Goal: Task Accomplishment & Management: Manage account settings

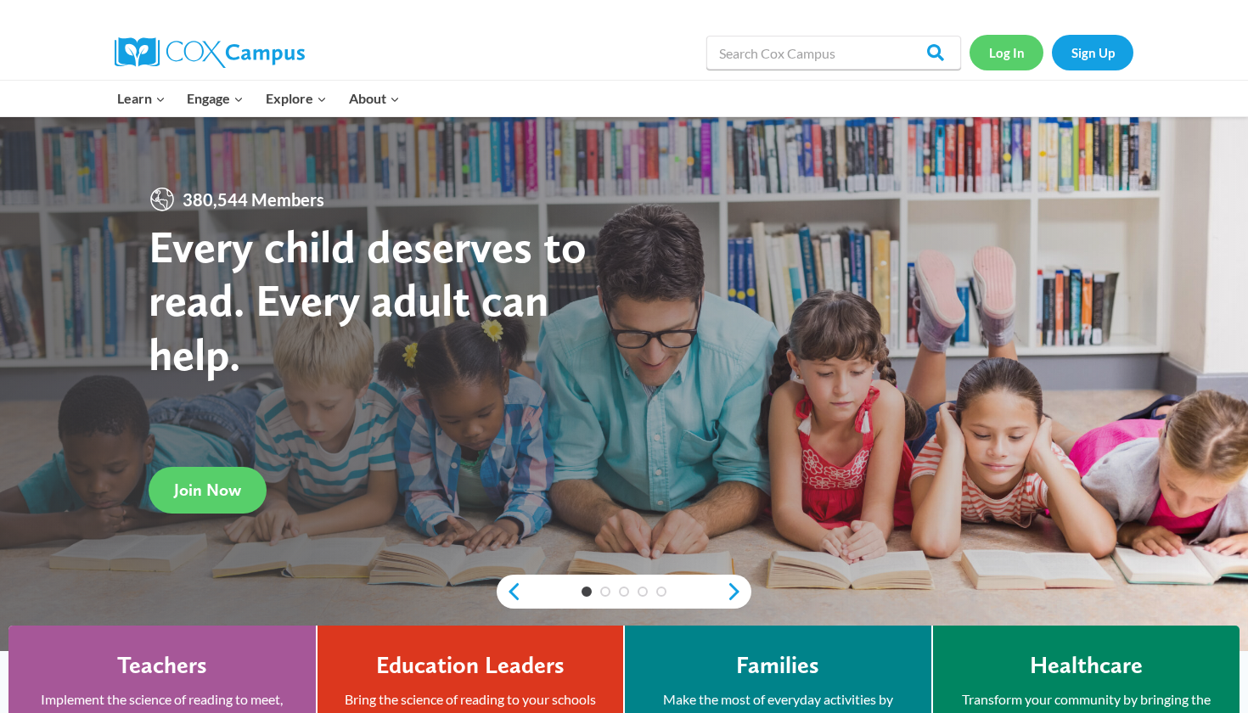
click at [1025, 54] on link "Log In" at bounding box center [1007, 52] width 74 height 35
click at [1130, 59] on link "Sign Up" at bounding box center [1093, 52] width 82 height 35
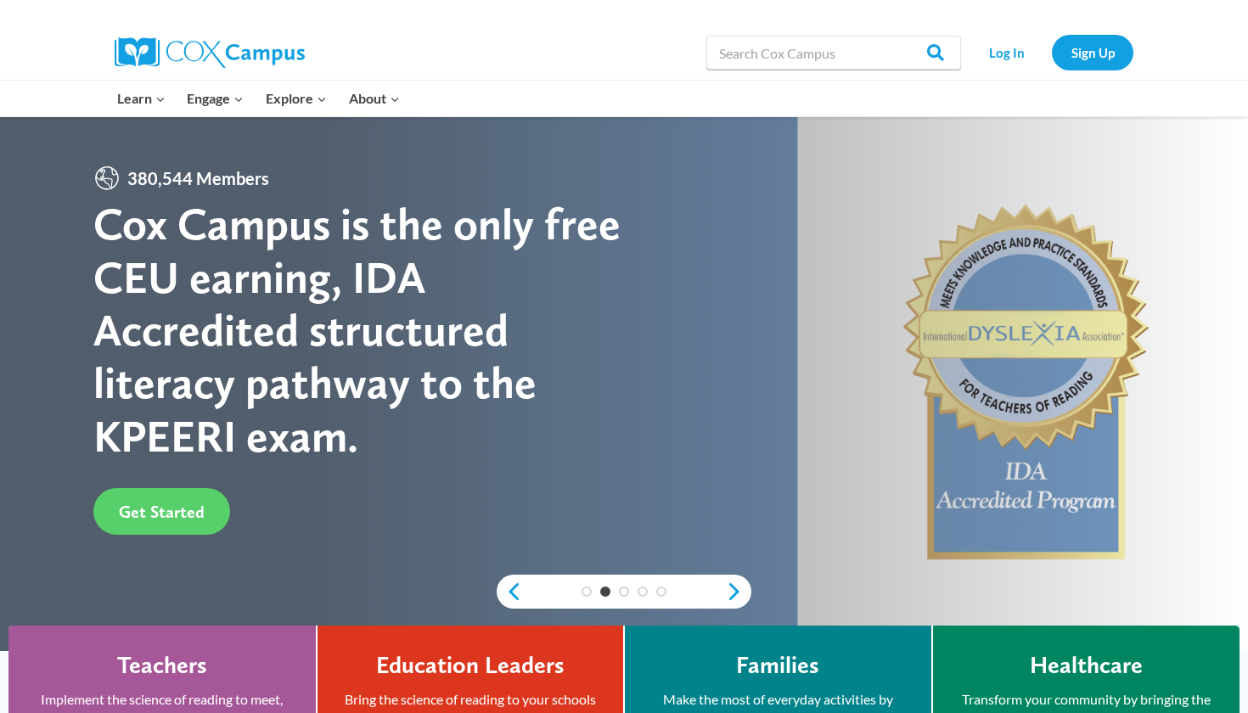
click at [810, 12] on div at bounding box center [879, 12] width 510 height 25
click at [1005, 50] on link "Log In" at bounding box center [1007, 52] width 74 height 35
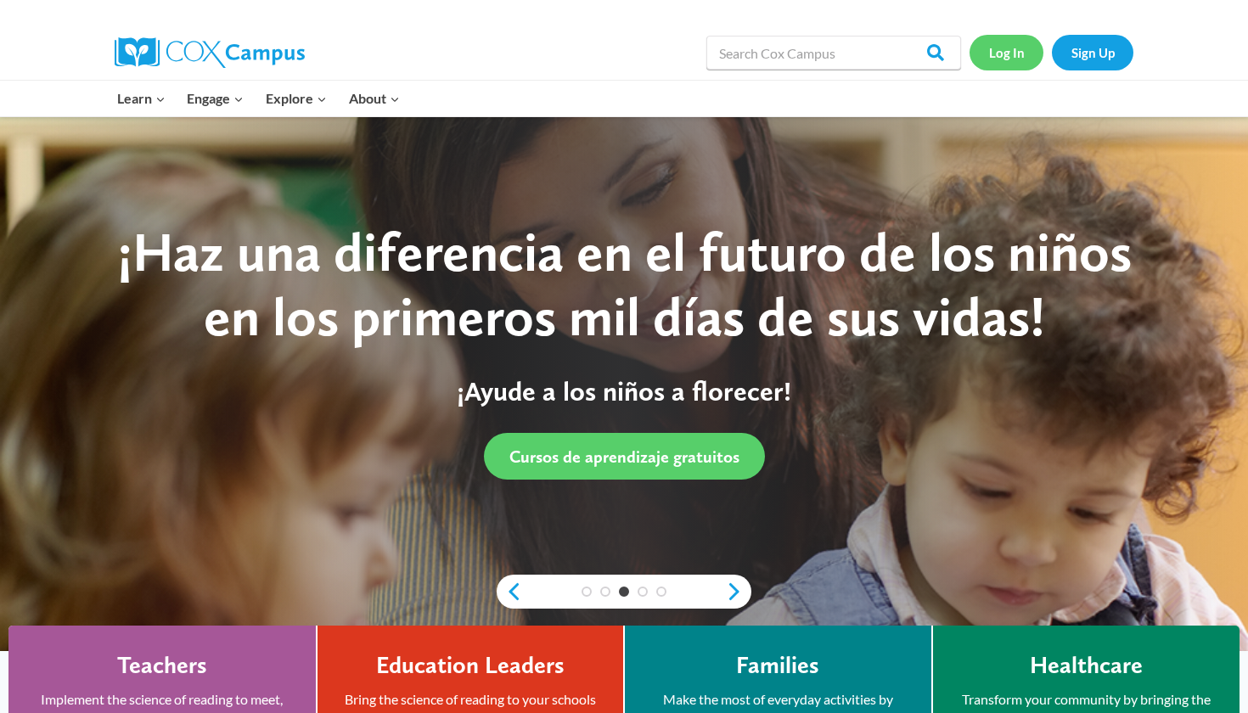
click at [1019, 52] on link "Log In" at bounding box center [1007, 52] width 74 height 35
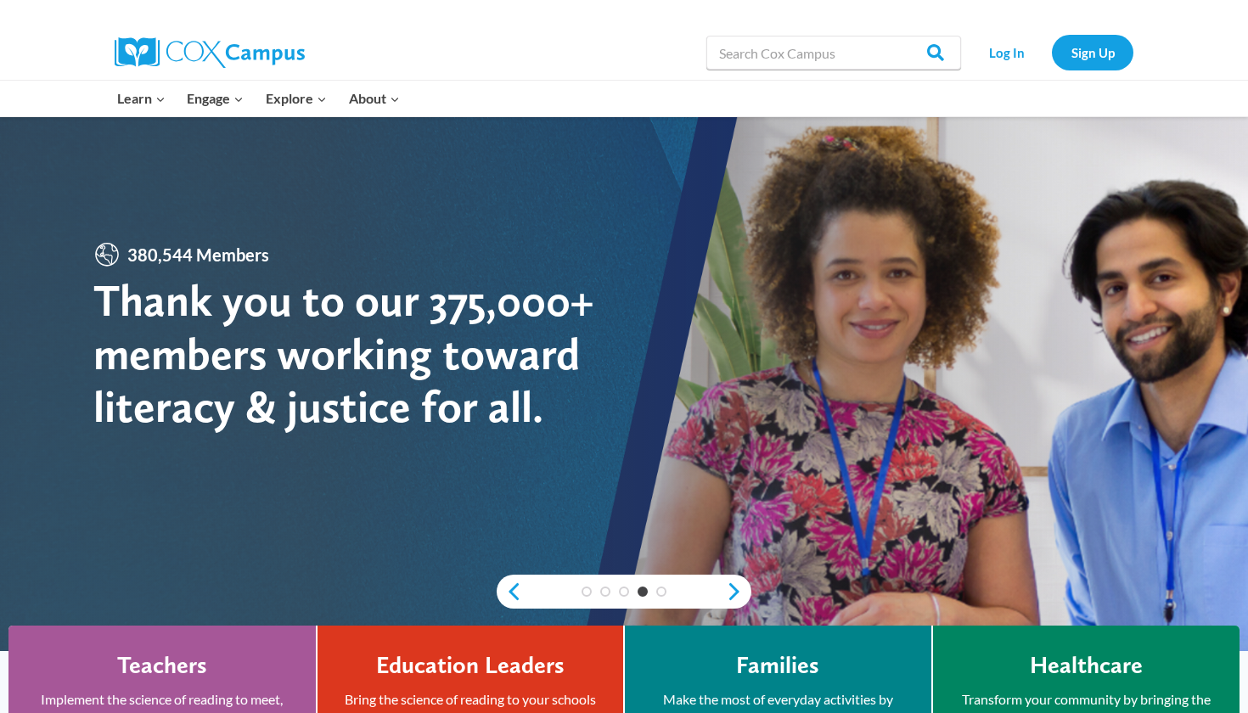
click at [930, 163] on div at bounding box center [624, 383] width 1248 height 535
click at [840, 171] on div at bounding box center [624, 383] width 1248 height 535
click at [1012, 42] on link "Log In" at bounding box center [1007, 52] width 74 height 35
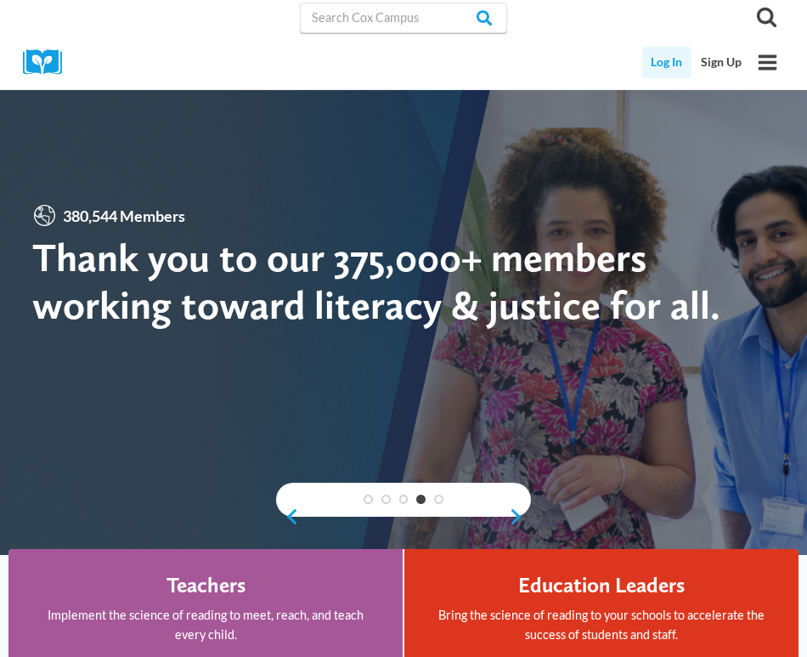
click at [685, 60] on link "Log In" at bounding box center [667, 62] width 50 height 31
click at [414, 145] on div at bounding box center [403, 308] width 807 height 493
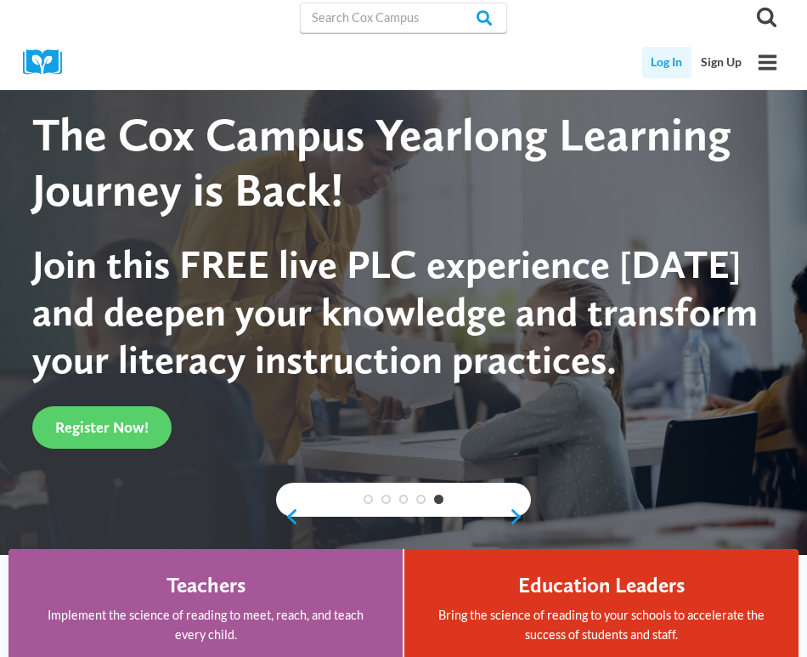
click at [678, 55] on link "Log In" at bounding box center [667, 62] width 50 height 31
click at [679, 70] on link "Log In" at bounding box center [667, 62] width 50 height 31
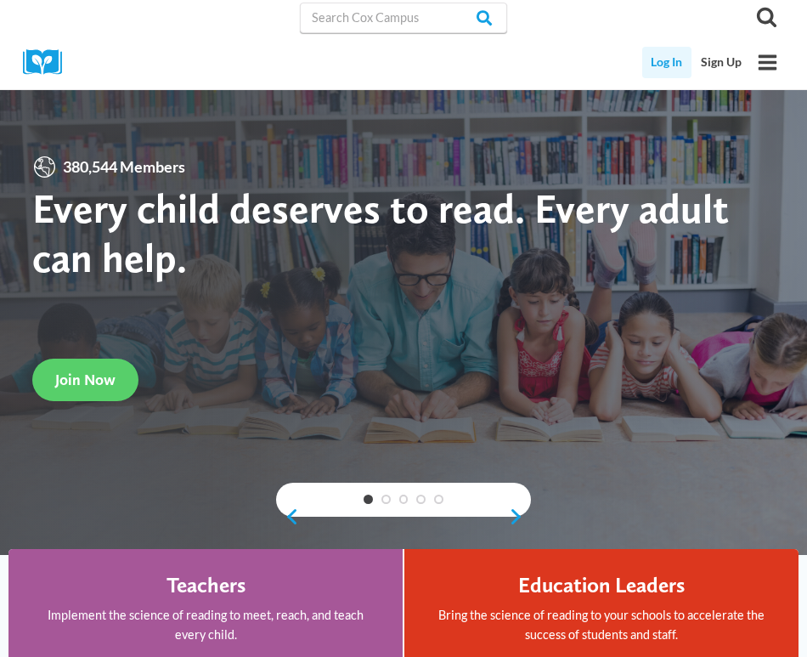
click at [667, 57] on link "Log In" at bounding box center [667, 62] width 50 height 31
